Goal: Navigation & Orientation: Find specific page/section

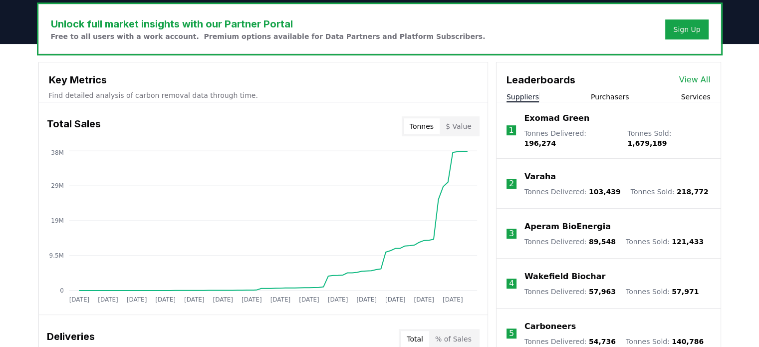
scroll to position [305, 0]
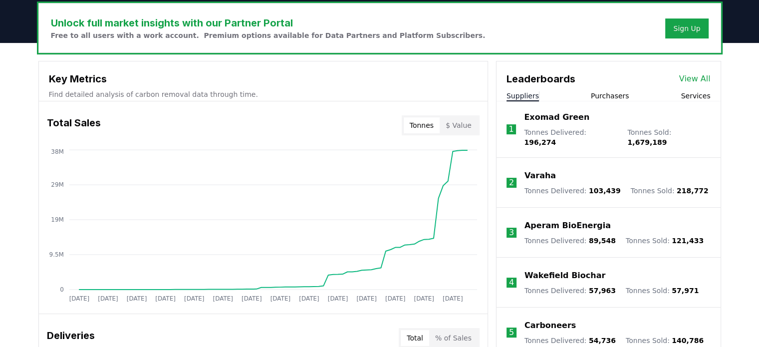
click at [700, 76] on link "View All" at bounding box center [694, 79] width 31 height 12
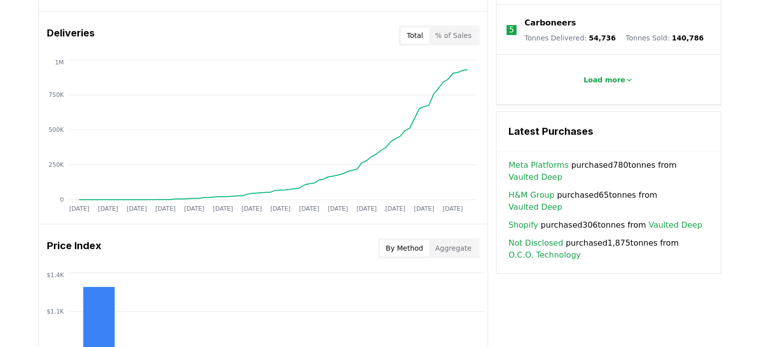
scroll to position [594, 0]
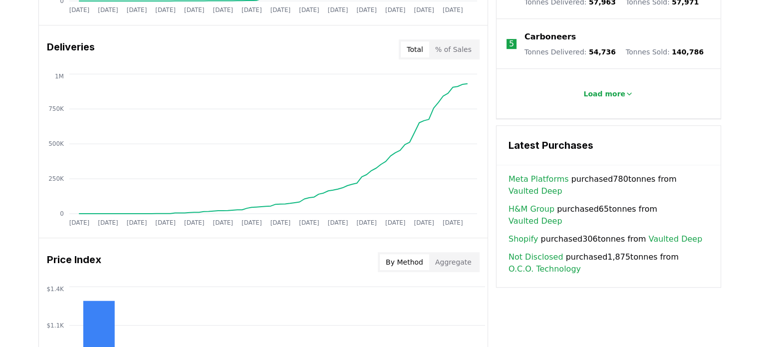
click at [640, 297] on div "Key Metrics Find detailed analysis of carbon removal data through time. Total S…" at bounding box center [379, 142] width 683 height 741
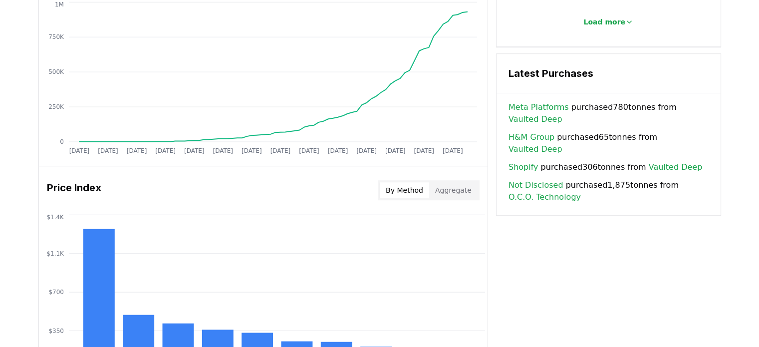
scroll to position [949, 0]
